Goal: Navigation & Orientation: Find specific page/section

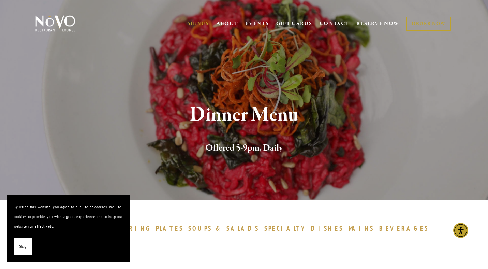
click at [20, 245] on span "Okay!" at bounding box center [23, 247] width 9 height 10
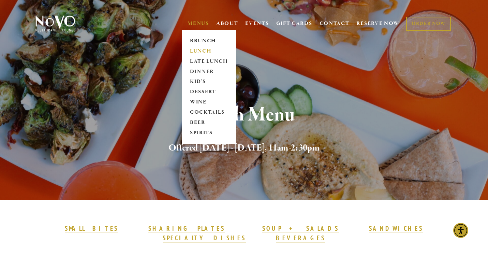
click at [192, 49] on link "LUNCH" at bounding box center [209, 51] width 43 height 10
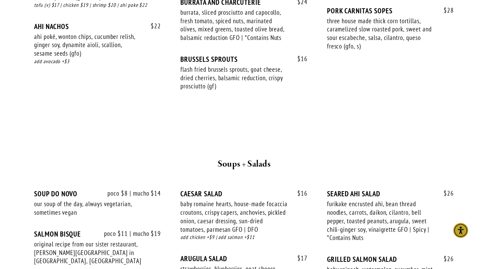
scroll to position [366, 0]
